Goal: Task Accomplishment & Management: Complete application form

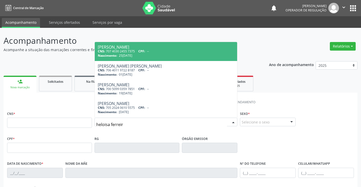
type input "[PERSON_NAME]"
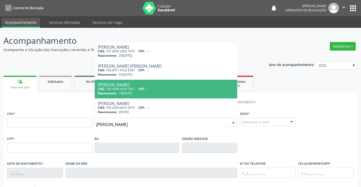
type input "700 5099 0359 7851"
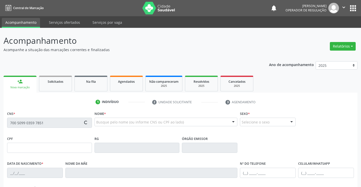
type input "19[DATE]"
type input "S/N"
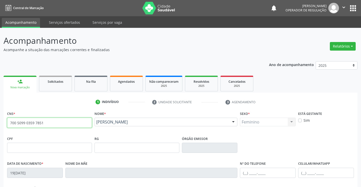
drag, startPoint x: 52, startPoint y: 124, endPoint x: 0, endPoint y: 132, distance: 53.2
click at [0, 132] on div "Acompanhamento Acompanhe a situação das marcações correntes e finalizadas Relat…" at bounding box center [180, 151] width 361 height 247
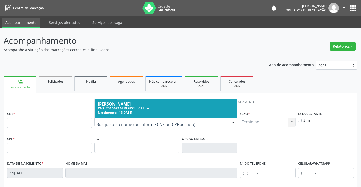
drag, startPoint x: 154, startPoint y: 122, endPoint x: 49, endPoint y: 123, distance: 105.8
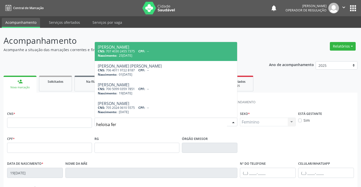
type input "heloisa ferr"
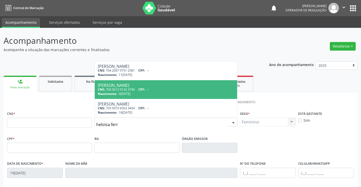
click at [130, 86] on div "[PERSON_NAME]" at bounding box center [166, 85] width 137 height 4
type input "706 0013 9132 3746"
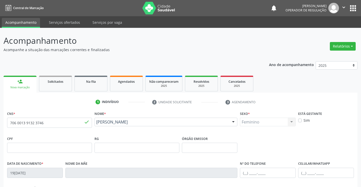
type input "007710361"
type input "0[DATE]"
type input "[PHONE_NUMBER]"
type input "099.410.945-86"
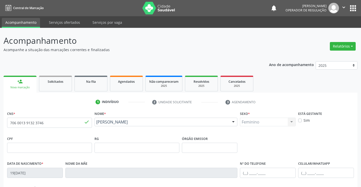
type input "86"
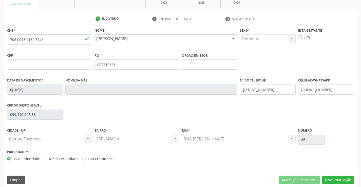
scroll to position [87, 0]
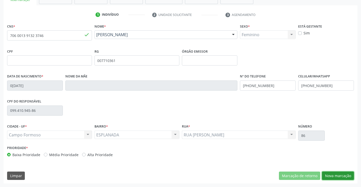
click at [338, 173] on button "Nova marcação" at bounding box center [338, 176] width 32 height 9
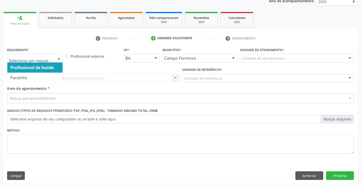
click at [27, 56] on div at bounding box center [35, 58] width 56 height 9
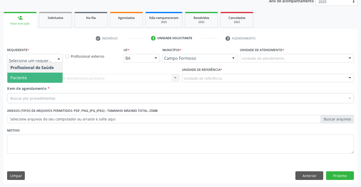
click at [24, 79] on span "Paciente" at bounding box center [18, 78] width 16 height 6
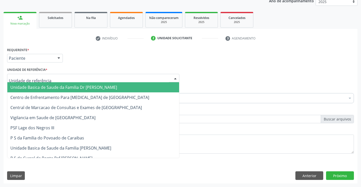
click at [44, 86] on span "Unidade Basica de Saude da Familia Dr [PERSON_NAME]" at bounding box center [63, 88] width 107 height 6
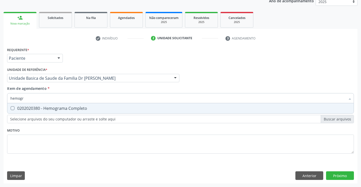
type input "hemogra"
click at [56, 110] on div "0202020380 - Hemograma Completo" at bounding box center [180, 109] width 341 height 4
checkbox Completo "true"
type input "hemogra"
click at [57, 130] on div "Requerente * Paciente Profissional de Saúde Paciente Nenhum resultado encontrad…" at bounding box center [180, 103] width 347 height 115
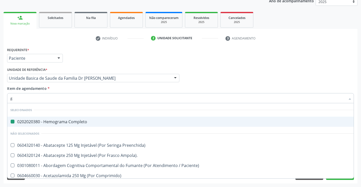
type input "gl"
checkbox Completo "false"
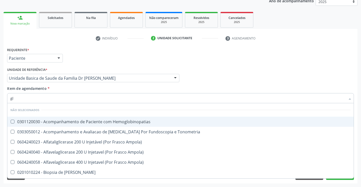
type input "g"
checkbox Hemoglobinopatias "true"
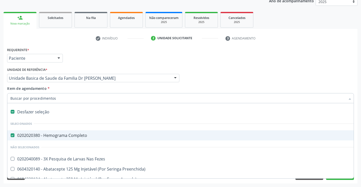
click at [58, 99] on input "Item de agendamento *" at bounding box center [177, 98] width 335 height 10
type input "f"
checkbox Completo "false"
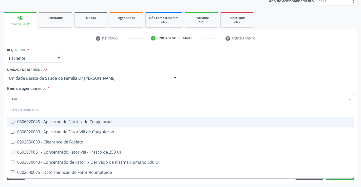
type input "fator"
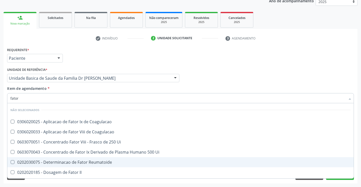
click at [100, 161] on div "0202030075 - Determinacao de Fator Reumatoide" at bounding box center [180, 163] width 341 height 4
checkbox Reumatoide "true"
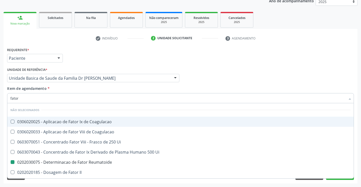
click at [69, 86] on div "Item de agendamento * fator Desfazer seleção Não selecionados 0306020025 - Apli…" at bounding box center [180, 94] width 347 height 16
checkbox Coagulacao "true"
checkbox Reumatoide "false"
checkbox Coagulacao "true"
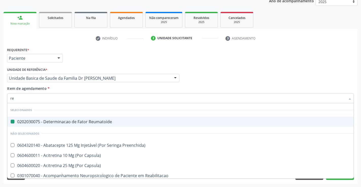
type input "rea"
checkbox Reumatoide "false"
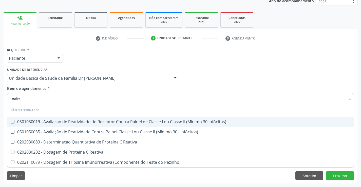
type input "reativa"
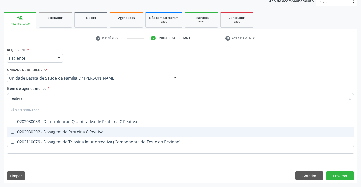
click at [106, 131] on div "0202030202 - Dosagem de Proteina C Reativa" at bounding box center [180, 132] width 341 height 4
checkbox Reativa "true"
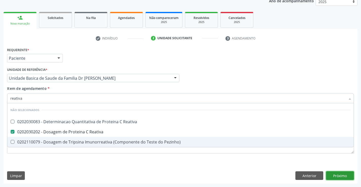
click at [343, 174] on div "Requerente * Paciente Profissional de Saúde Paciente Nenhum resultado encontrad…" at bounding box center [181, 115] width 354 height 138
checkbox Reativa "true"
checkbox Pezinho\) "true"
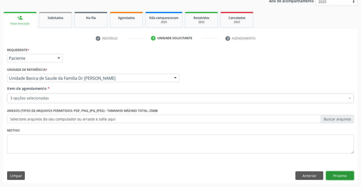
click at [342, 174] on button "Próximo" at bounding box center [340, 176] width 28 height 9
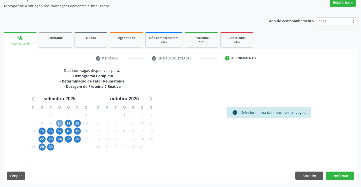
click at [60, 123] on span "10" at bounding box center [59, 123] width 7 height 7
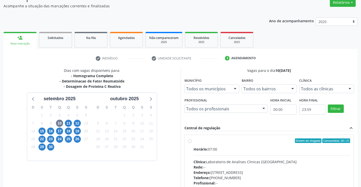
click at [274, 147] on div "Horário: 07:00" at bounding box center [272, 149] width 157 height 5
click at [192, 143] on input "Ordem de chegada Consumidos: 20 / 21 Horário: 07:00 Clínica: Laboratorio de Ana…" at bounding box center [190, 141] width 4 height 5
radio input "true"
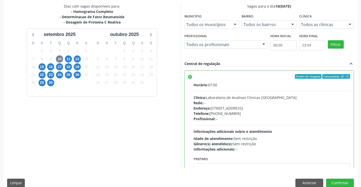
scroll to position [116, 0]
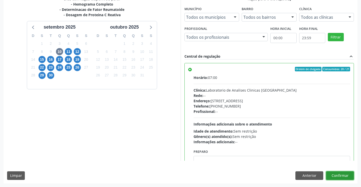
click at [339, 173] on button "Confirmar" at bounding box center [340, 176] width 28 height 9
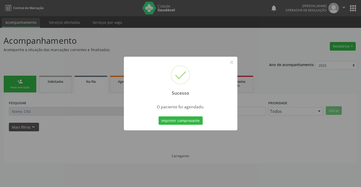
scroll to position [0, 0]
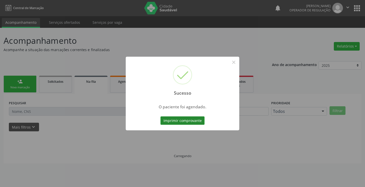
click at [187, 119] on button "Imprimir comprovante" at bounding box center [183, 121] width 44 height 9
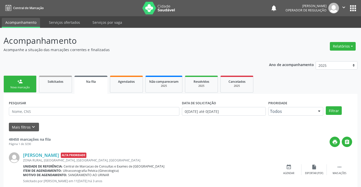
click at [22, 83] on div "person_add" at bounding box center [20, 82] width 6 height 6
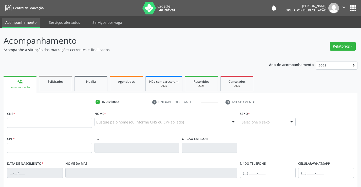
click at [344, 7] on icon "" at bounding box center [344, 8] width 6 height 6
click at [326, 32] on link "Sair" at bounding box center [331, 30] width 35 height 7
